Goal: Task Accomplishment & Management: Manage account settings

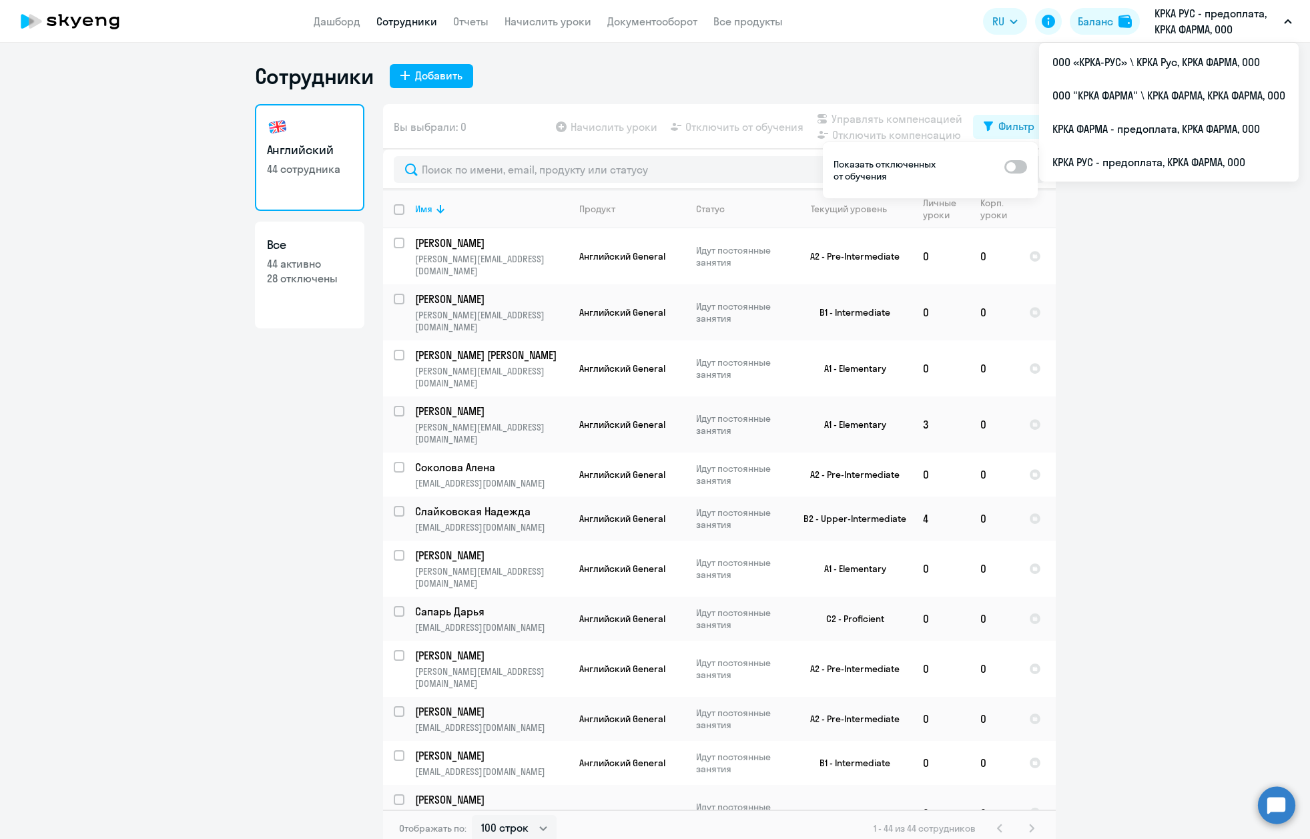
select select "100"
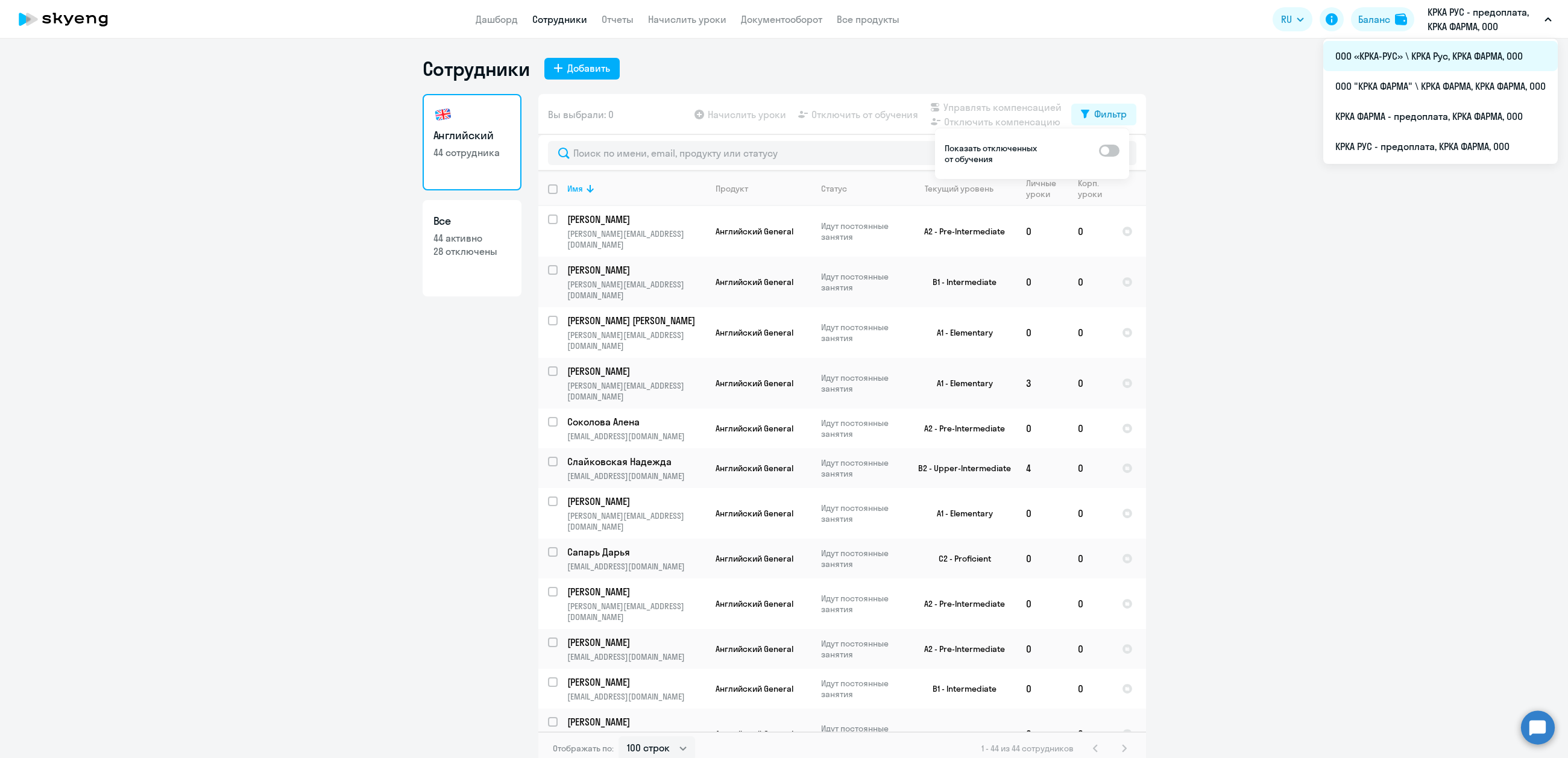
click at [1182, 58] on li "ООО «КРКА-РУС» \ КРКА Рус, КРКА ФАРМА, ООО" at bounding box center [1441, 55] width 235 height 30
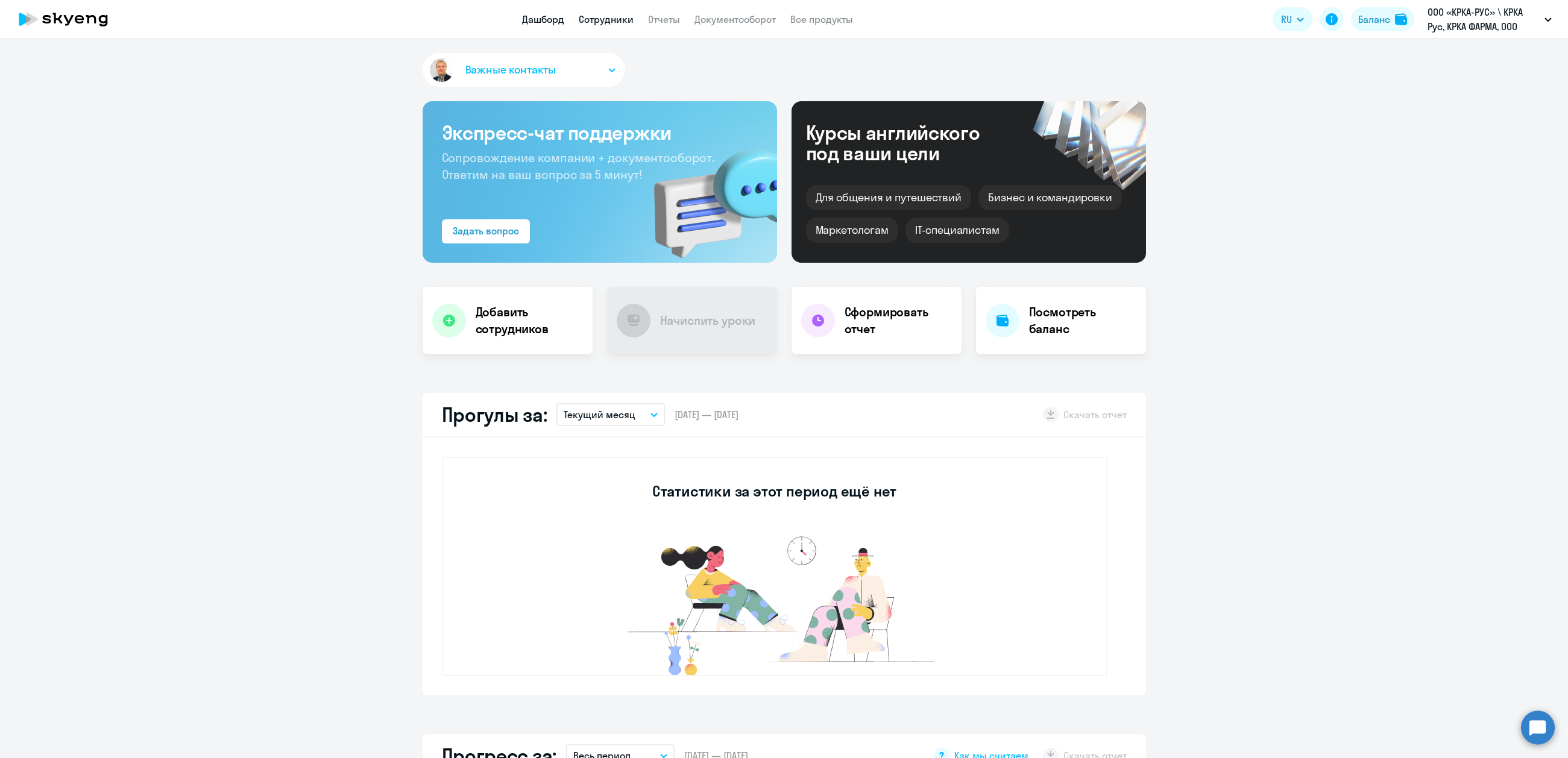
click at [610, 19] on link "Сотрудники" at bounding box center [606, 19] width 55 height 12
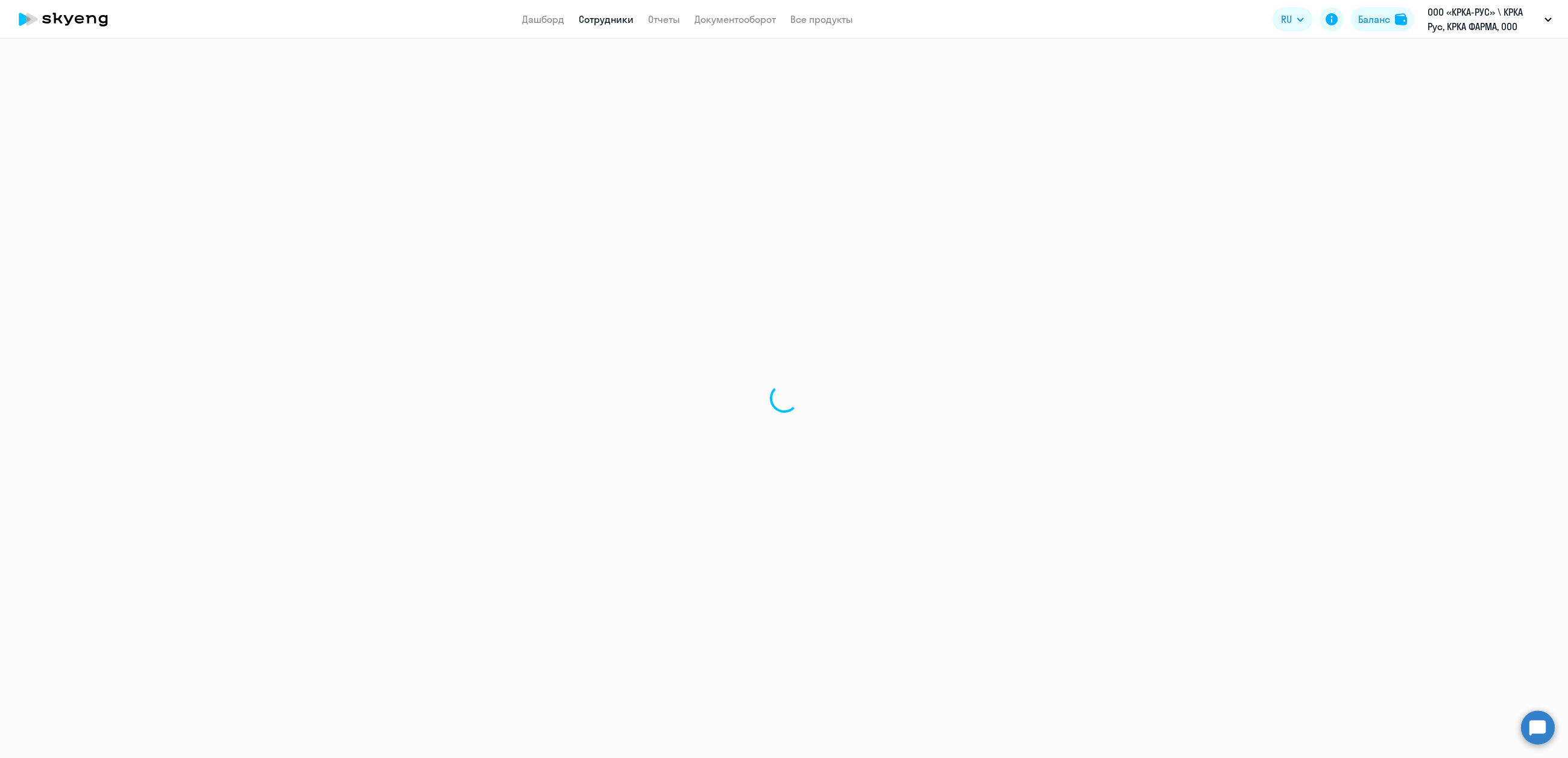
select select "30"
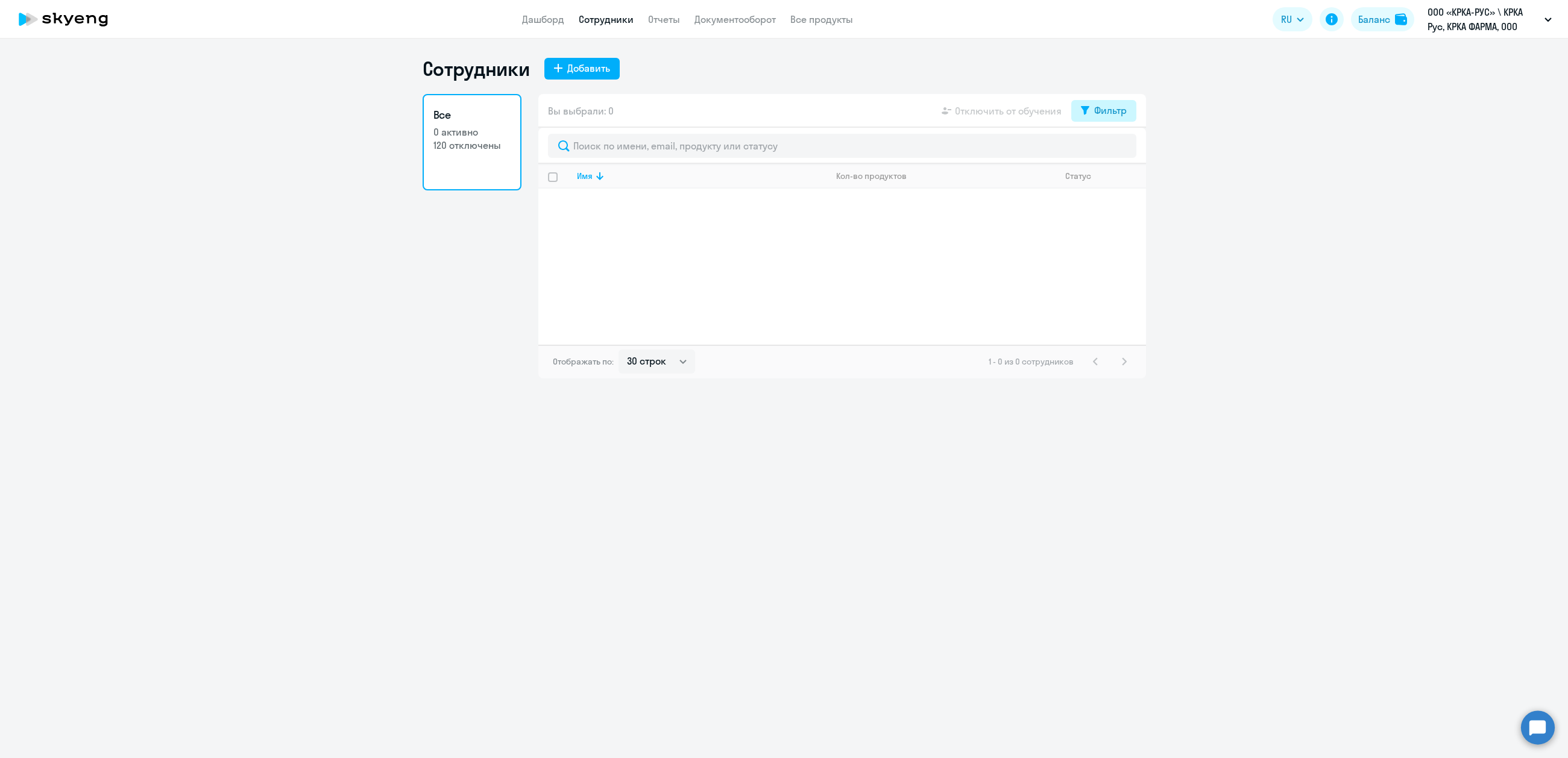
click at [1121, 100] on button "Фильтр" at bounding box center [1104, 111] width 65 height 22
click at [1121, 150] on span at bounding box center [1115, 149] width 21 height 12
click at [1106, 149] on input "checkbox" at bounding box center [1106, 149] width 1 height 1
checkbox input "true"
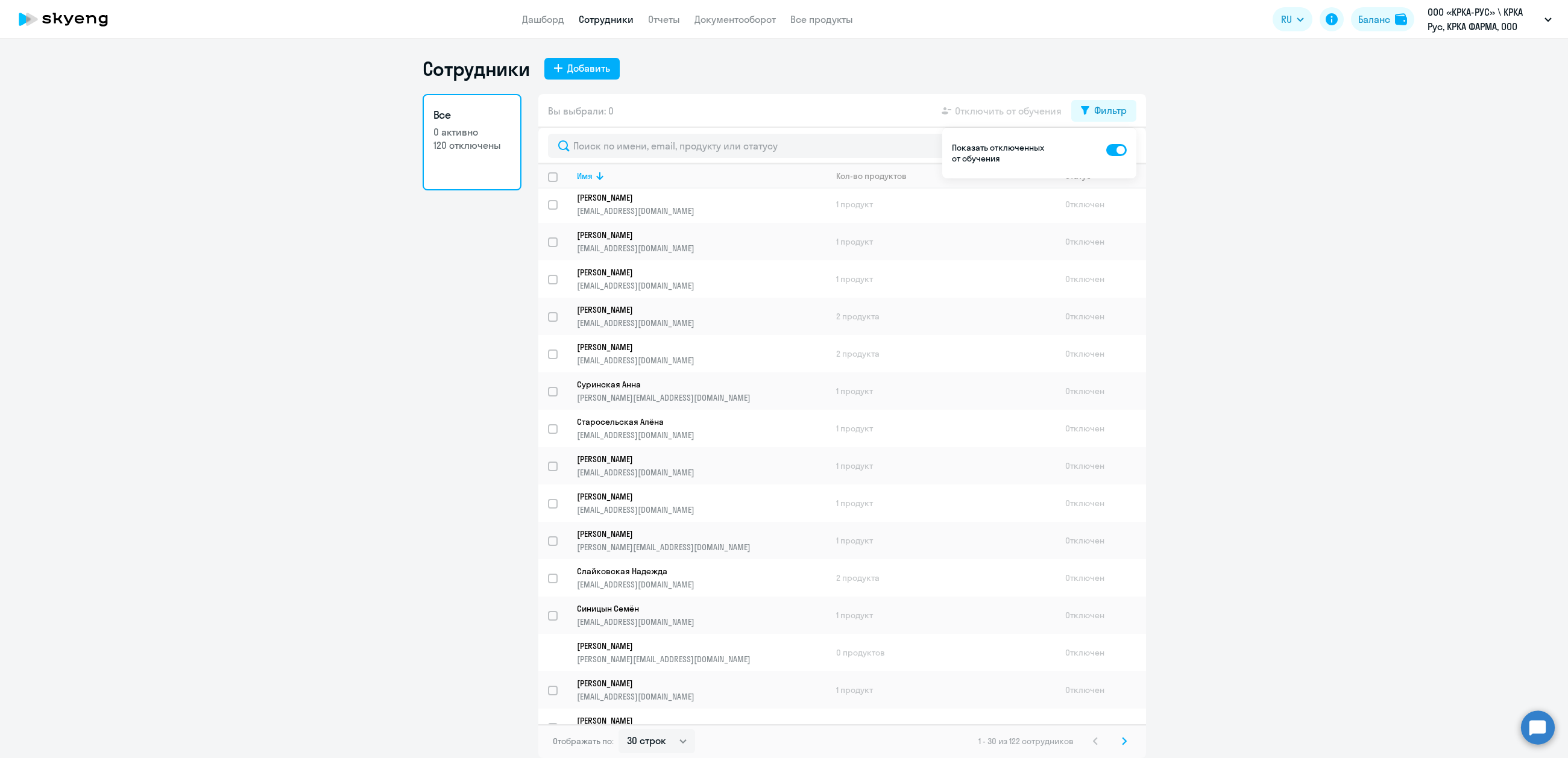
scroll to position [529, 0]
click at [677, 742] on select "30 строк 50 строк 100 строк" at bounding box center [657, 741] width 77 height 24
select select "100"
click at [619, 729] on select "30 строк 50 строк 100 строк" at bounding box center [657, 741] width 77 height 24
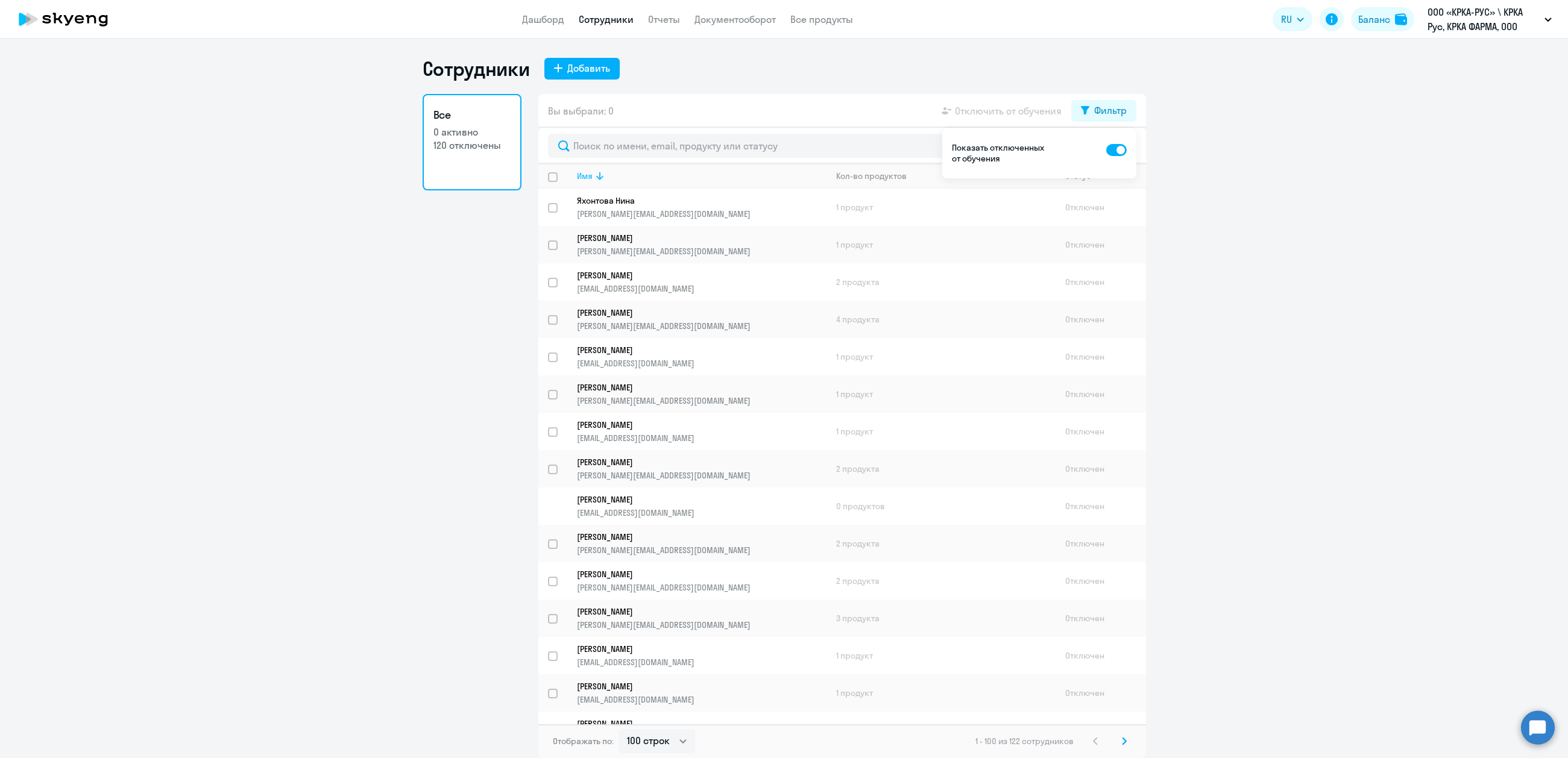
click at [631, 175] on div "Имя" at bounding box center [702, 176] width 249 height 11
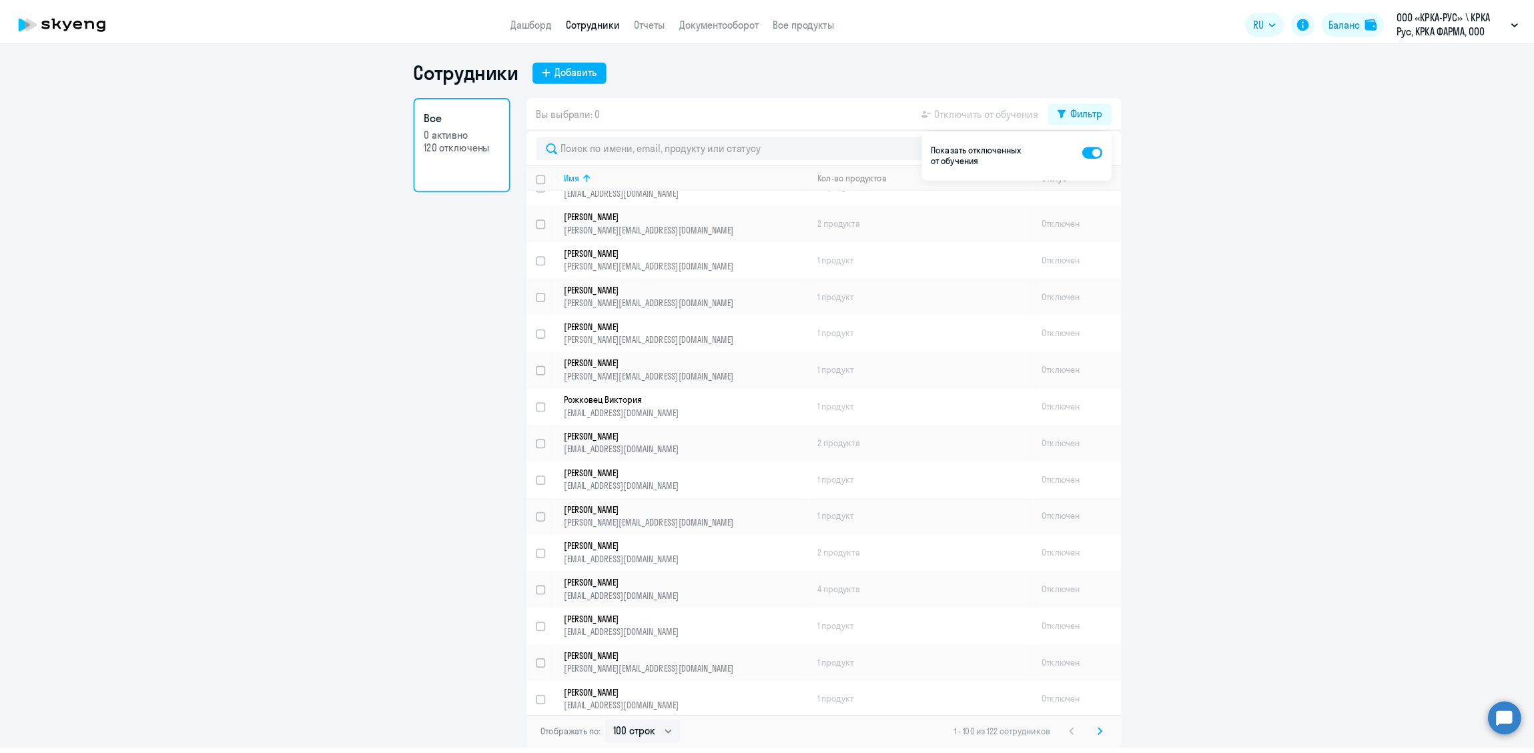
scroll to position [3340, 0]
